Goal: Information Seeking & Learning: Learn about a topic

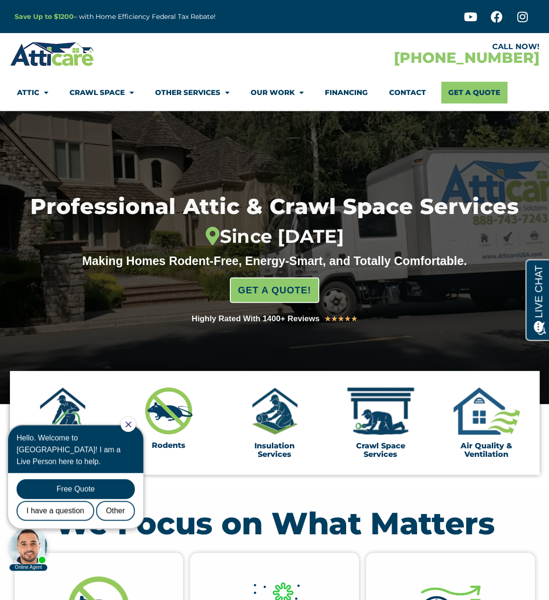
click at [192, 52] on div at bounding box center [142, 53] width 265 height 27
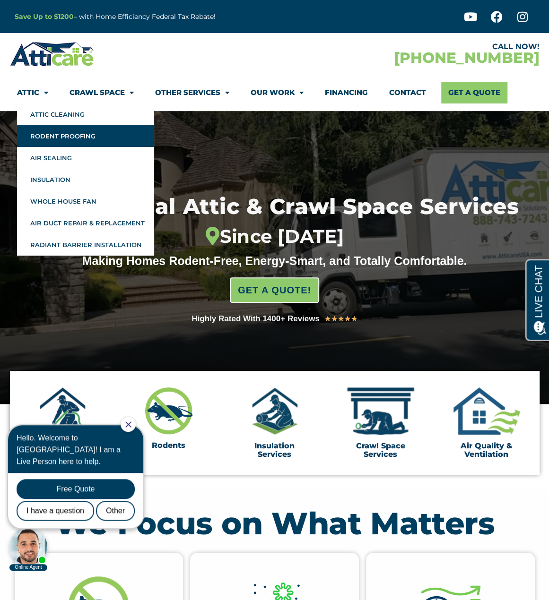
click at [50, 137] on link "Rodent Proofing" at bounding box center [85, 136] width 137 height 22
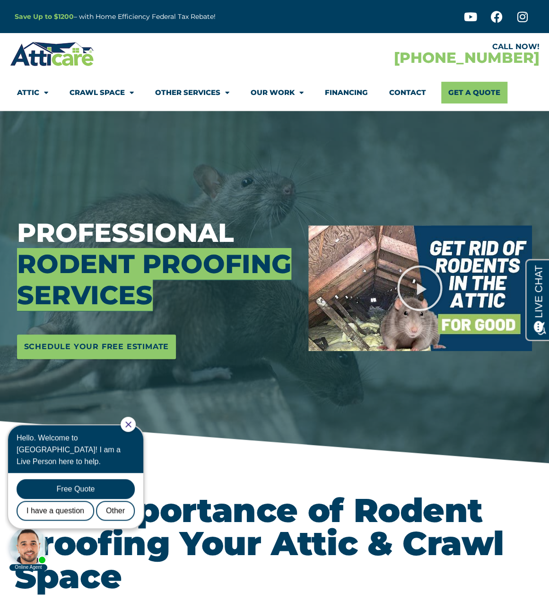
click at [189, 265] on span "Rodent Proofing Services" at bounding box center [154, 279] width 274 height 63
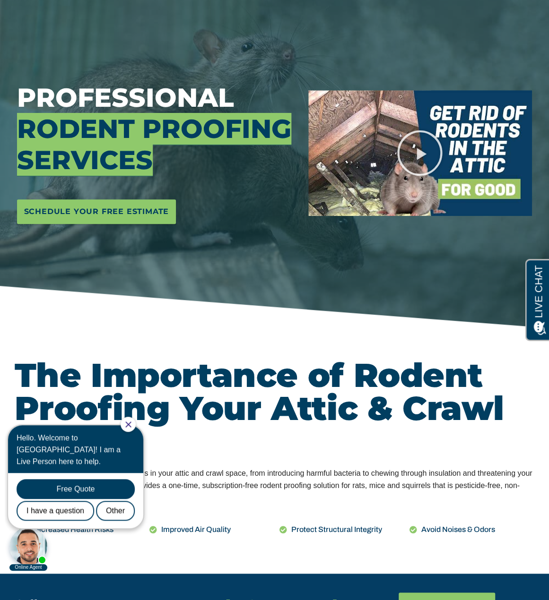
scroll to position [189, 0]
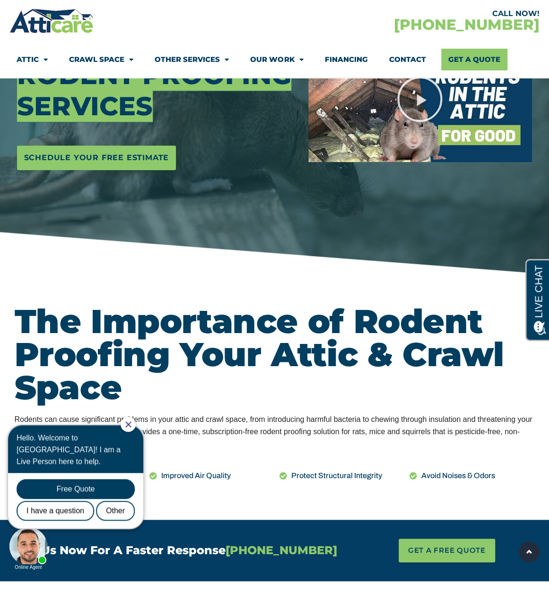
click at [136, 420] on div at bounding box center [127, 424] width 15 height 15
drag, startPoint x: 138, startPoint y: 426, endPoint x: 139, endPoint y: 842, distance: 416.7
click at [131, 426] on icon "Close Chat" at bounding box center [128, 424] width 6 height 6
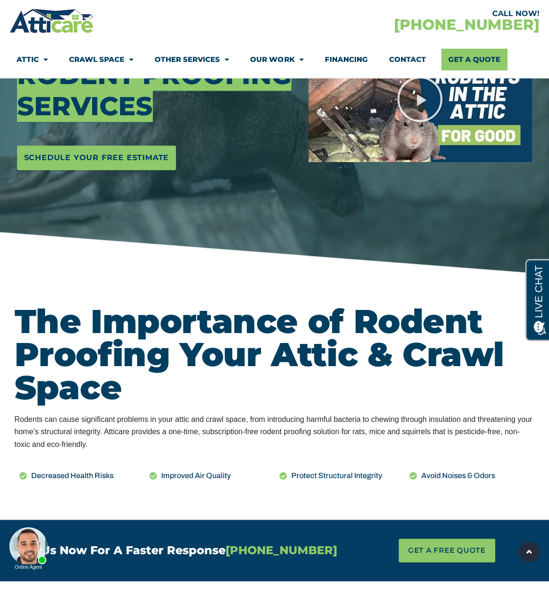
click at [230, 352] on h2 "The Importance of Rodent Proofing Your Attic & Crawl Space" at bounding box center [275, 354] width 520 height 99
click at [286, 349] on h2 "The Importance of Rodent Proofing Your Attic & Crawl Space" at bounding box center [275, 354] width 520 height 99
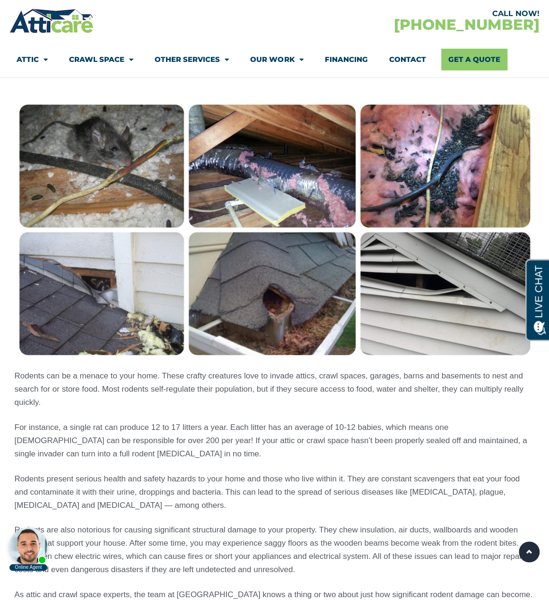
scroll to position [709, 0]
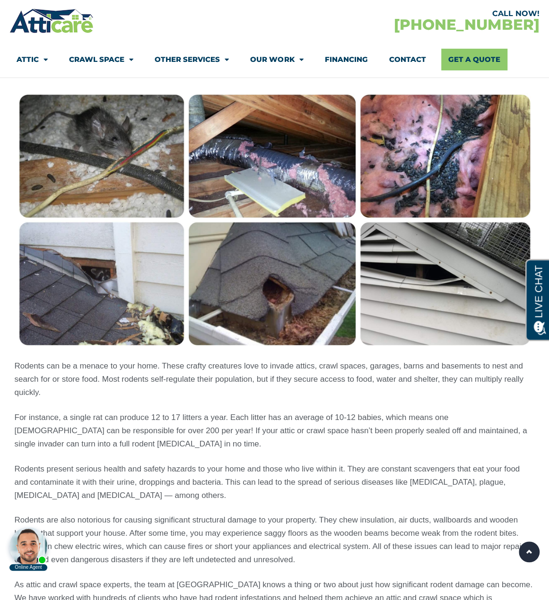
click at [120, 367] on p "Rodents can be a menace to your home. These crafty creatures love to invade att…" at bounding box center [275, 379] width 520 height 40
click at [219, 362] on p "Rodents can be a menace to your home. These crafty creatures love to invade att…" at bounding box center [275, 379] width 520 height 40
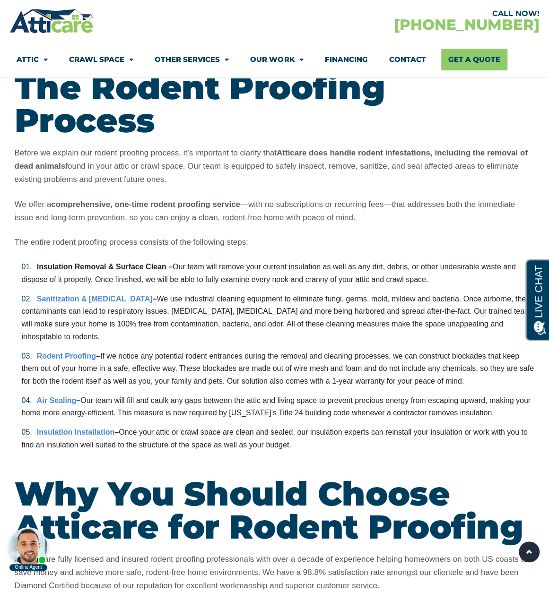
scroll to position [2126, 0]
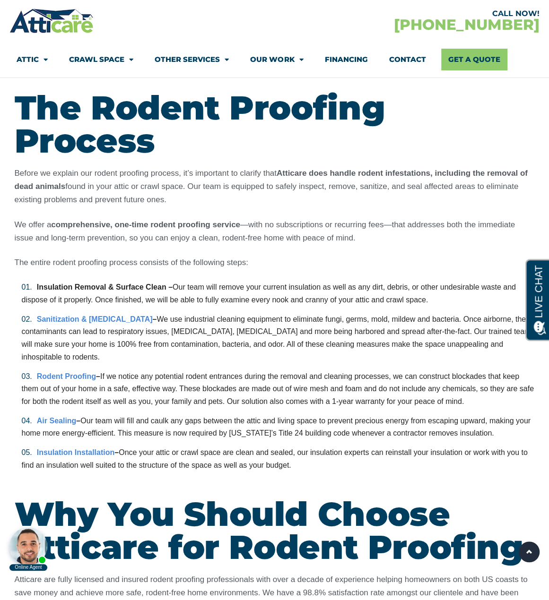
click at [197, 370] on li "Rodent Proofing – If we notice any potential rodent entrances during the remova…" at bounding box center [278, 388] width 513 height 37
click at [287, 167] on p "Before we explain our rodent proofing process, it’s important to clarify that A…" at bounding box center [275, 187] width 520 height 40
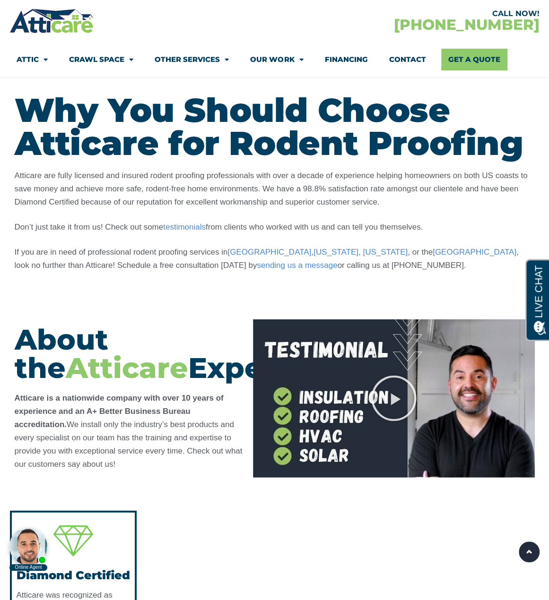
scroll to position [2551, 0]
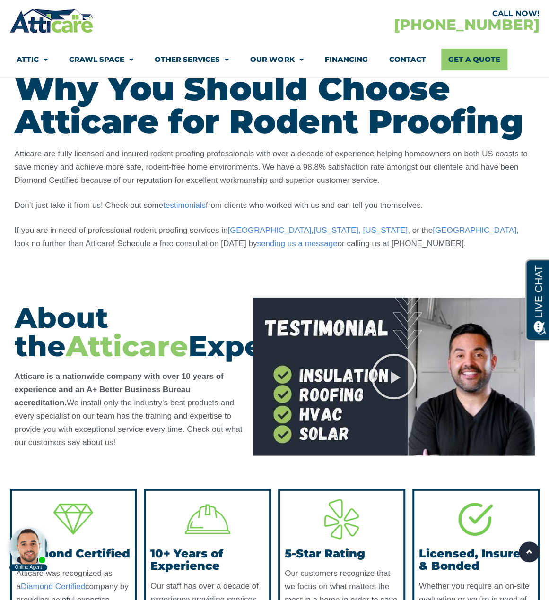
click at [273, 147] on p "Atticare are fully licensed and insured rodent proofing professionals with over…" at bounding box center [275, 167] width 520 height 40
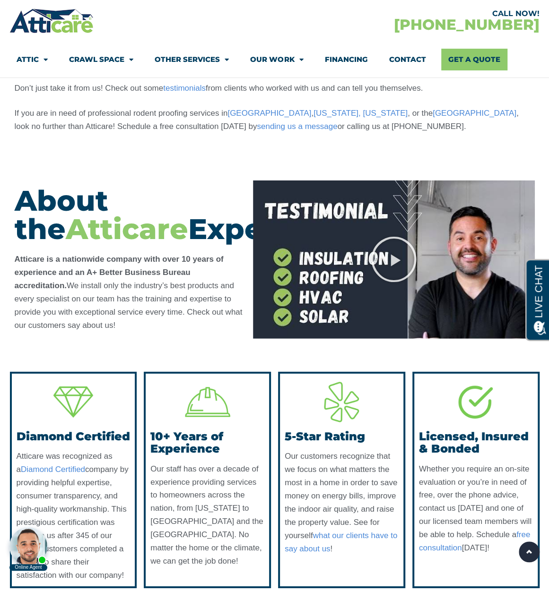
scroll to position [2787, 0]
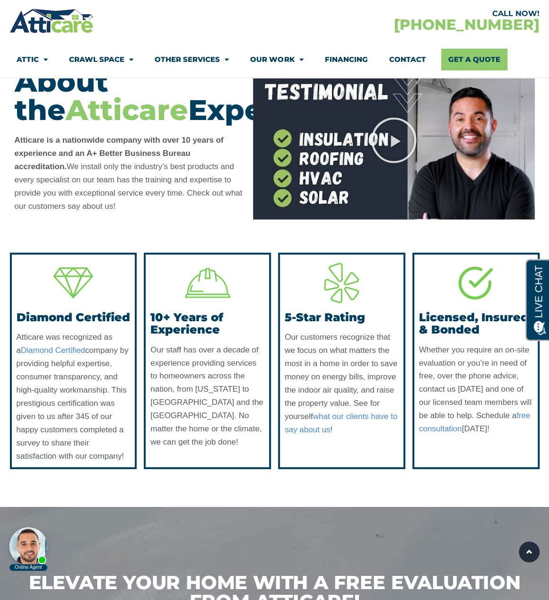
drag, startPoint x: 179, startPoint y: 139, endPoint x: 257, endPoint y: 54, distance: 115.7
click at [179, 139] on b "Atticare is a nationwide company with over 10 years of experience and an A+ Bet…" at bounding box center [129, 173] width 228 height 75
